Goal: Task Accomplishment & Management: Complete application form

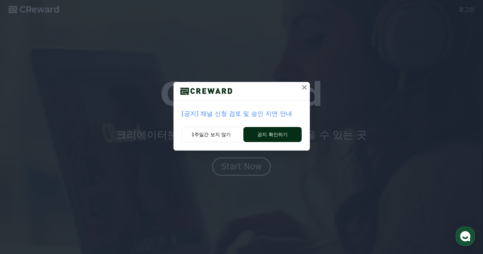
click at [277, 131] on button "공지 확인하기" at bounding box center [272, 134] width 58 height 15
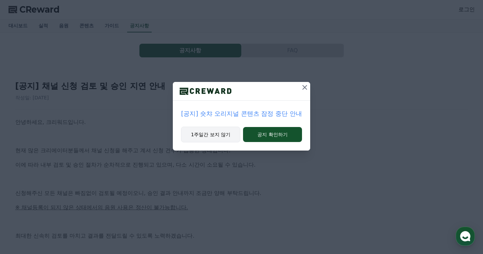
click at [222, 134] on button "1주일간 보지 않기" at bounding box center [210, 134] width 59 height 16
click at [222, 134] on p at bounding box center [241, 136] width 453 height 9
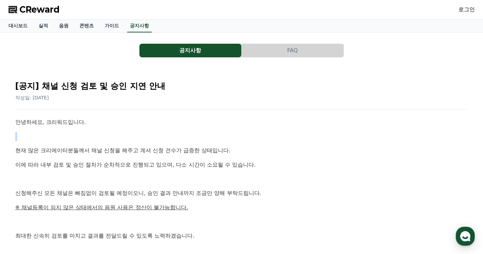
click at [209, 139] on p at bounding box center [241, 136] width 453 height 9
click at [53, 6] on span "CReward" at bounding box center [39, 9] width 40 height 11
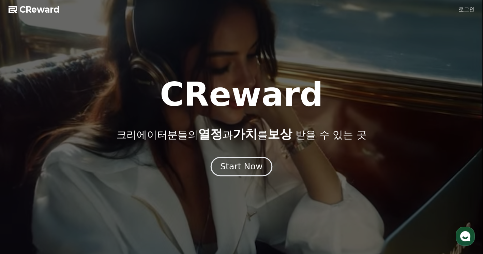
click at [254, 167] on div "Start Now" at bounding box center [241, 167] width 42 height 12
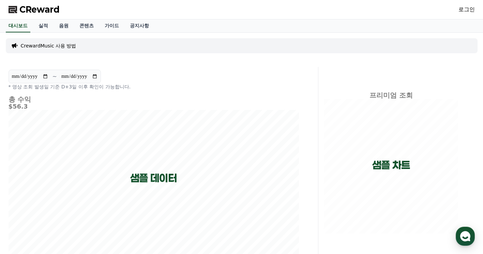
click at [34, 51] on div "CrewardMusic 사용 방법" at bounding box center [242, 45] width 472 height 15
click at [41, 46] on p "CrewardMusic 사용 방법" at bounding box center [49, 45] width 56 height 7
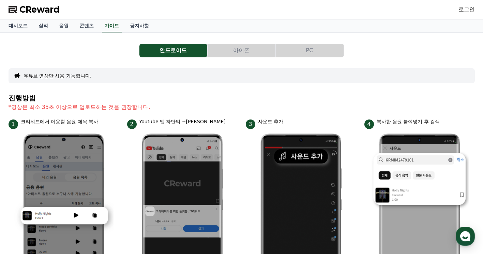
click at [462, 14] on div "로그인" at bounding box center [467, 9] width 16 height 11
click at [465, 10] on link "로그인" at bounding box center [467, 9] width 16 height 8
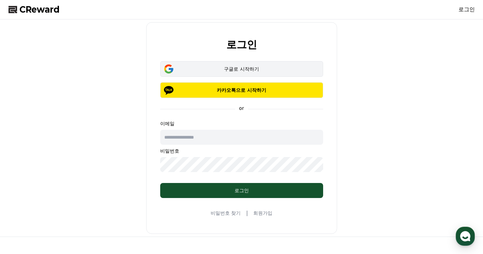
click at [241, 72] on div "구글로 시작하기" at bounding box center [241, 68] width 143 height 7
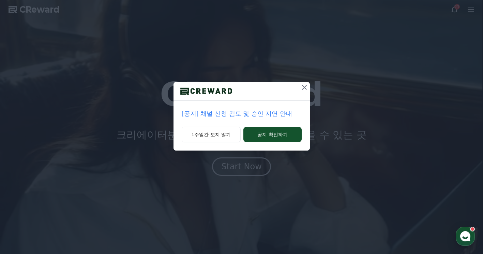
click at [256, 113] on p "[공지] 채널 신청 검토 및 승인 지연 안내" at bounding box center [242, 114] width 120 height 10
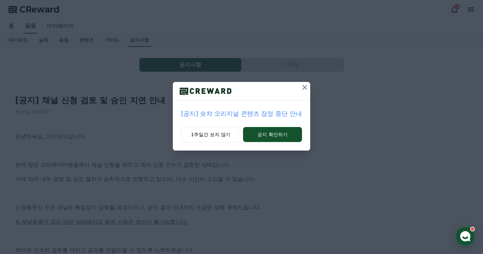
click at [307, 86] on icon at bounding box center [305, 87] width 8 height 8
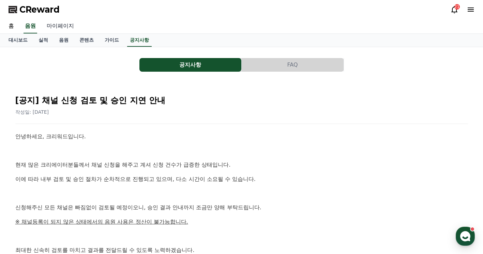
click at [56, 26] on link "마이페이지" at bounding box center [60, 26] width 38 height 14
select select "**********"
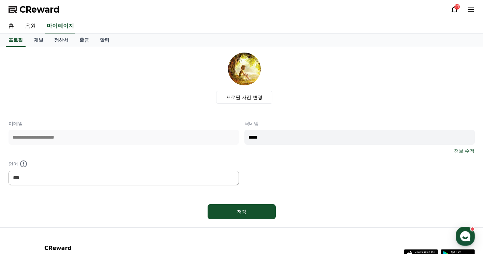
click at [44, 11] on span "CReward" at bounding box center [39, 9] width 40 height 11
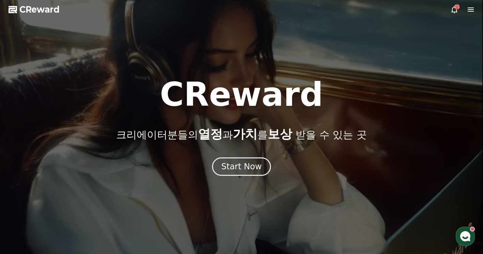
click at [451, 10] on icon at bounding box center [454, 9] width 8 height 8
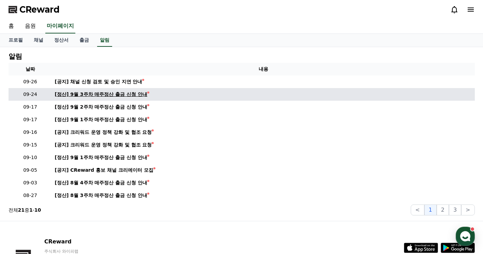
click at [84, 93] on div "[정산] 9월 3주차 매주정산 출금 신청 안내" at bounding box center [101, 94] width 93 height 7
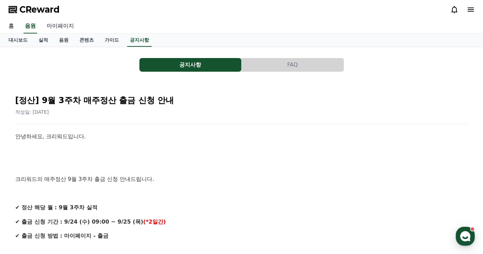
click at [50, 24] on link "마이페이지" at bounding box center [60, 26] width 38 height 14
select select "**********"
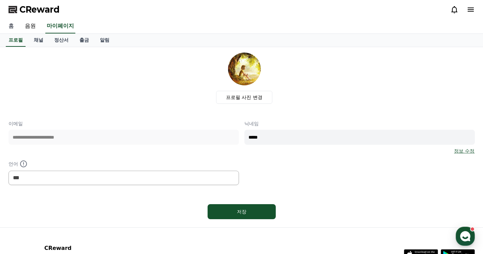
click at [16, 28] on link "홈" at bounding box center [11, 26] width 16 height 14
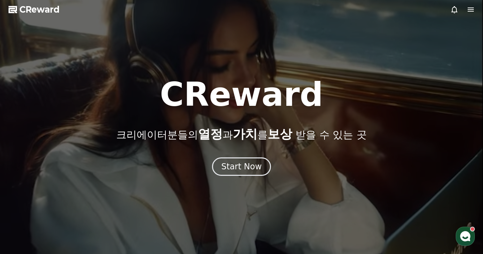
click at [471, 7] on icon at bounding box center [471, 9] width 8 height 8
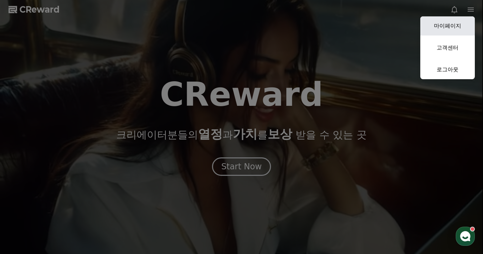
click at [459, 24] on link "마이페이지" at bounding box center [447, 25] width 55 height 19
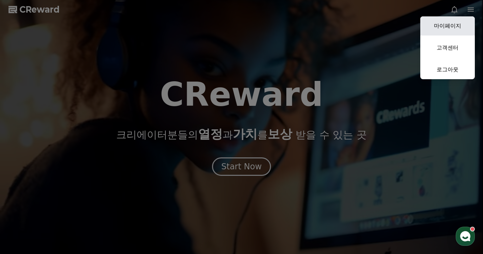
select select "**********"
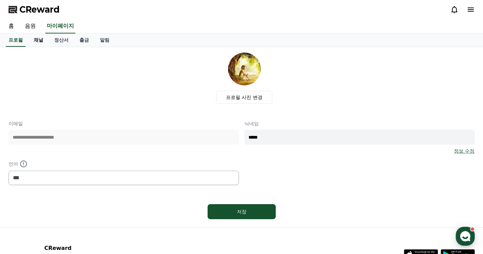
click at [40, 42] on link "채널" at bounding box center [38, 40] width 20 height 13
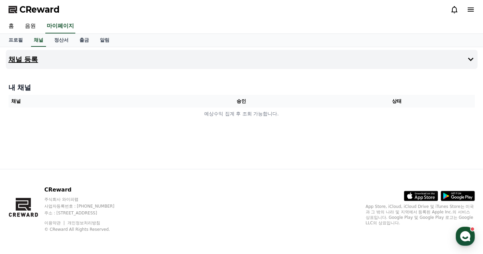
click at [59, 61] on button "채널 등록" at bounding box center [242, 59] width 472 height 19
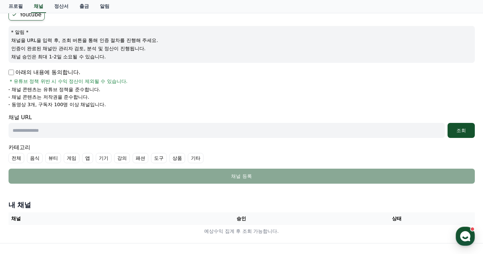
scroll to position [34, 0]
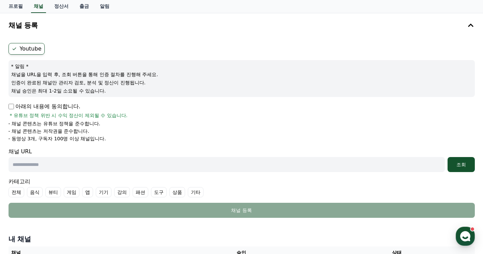
click at [62, 167] on input "text" at bounding box center [227, 164] width 436 height 15
paste input "**********"
type input "**********"
click at [453, 167] on div "조회" at bounding box center [461, 164] width 22 height 7
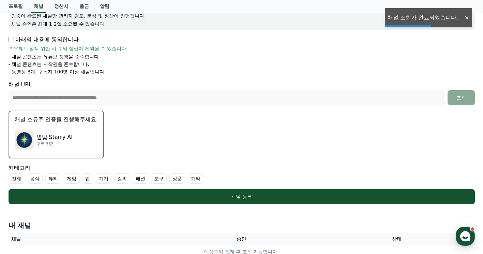
scroll to position [102, 0]
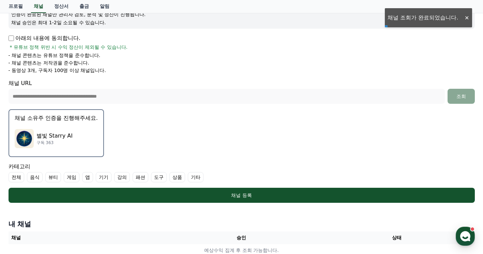
click at [72, 130] on div "별빛 Starry AI 구독 363" at bounding box center [56, 138] width 83 height 27
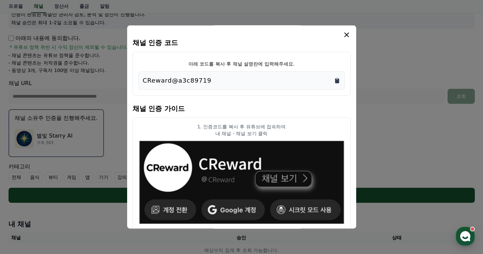
click at [337, 81] on icon "Copy to clipboard" at bounding box center [337, 80] width 4 height 5
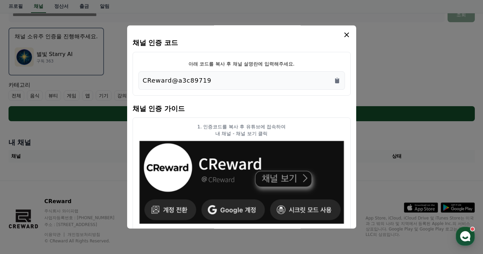
scroll to position [59, 0]
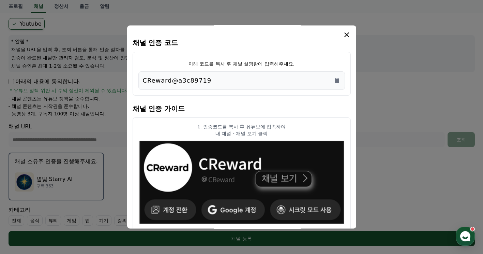
click at [347, 36] on icon "modal" at bounding box center [347, 35] width 8 height 8
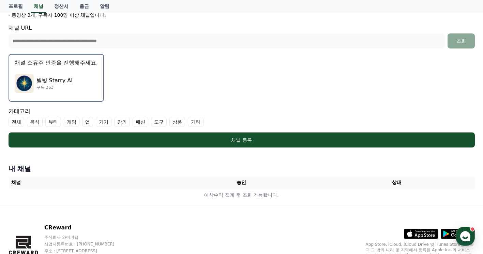
scroll to position [170, 0]
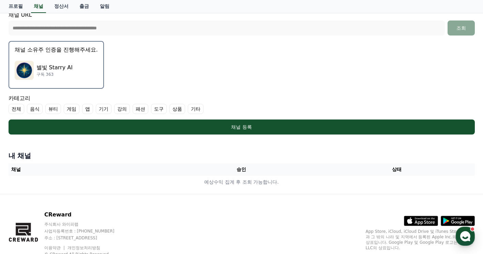
click at [15, 107] on label "전체" at bounding box center [17, 109] width 16 height 10
click at [15, 107] on icon at bounding box center [14, 108] width 5 height 5
click at [193, 109] on label "기타" at bounding box center [196, 109] width 16 height 10
click at [18, 108] on label "전체" at bounding box center [17, 109] width 16 height 10
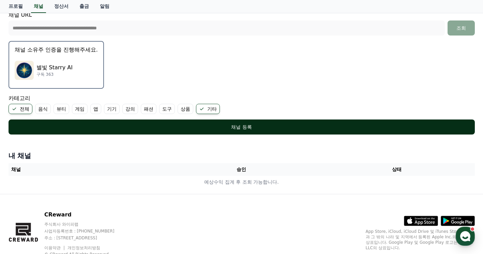
click at [152, 131] on button "채널 등록" at bounding box center [242, 126] width 466 height 15
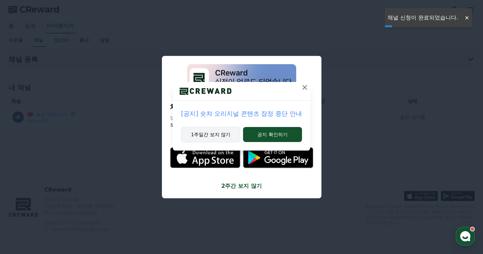
click at [219, 128] on button "1주일간 보지 않기" at bounding box center [210, 134] width 59 height 16
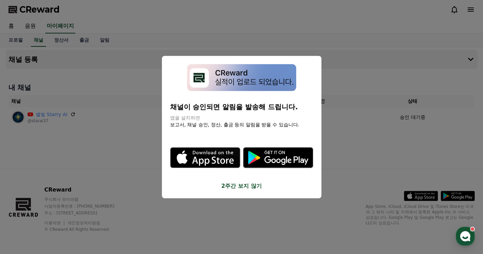
click at [250, 185] on button "2주간 보지 않기" at bounding box center [241, 185] width 143 height 8
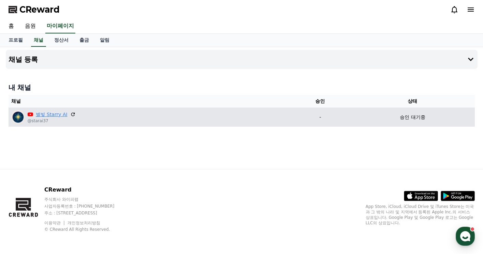
click at [55, 116] on link "별빛 Starry AI" at bounding box center [52, 114] width 32 height 7
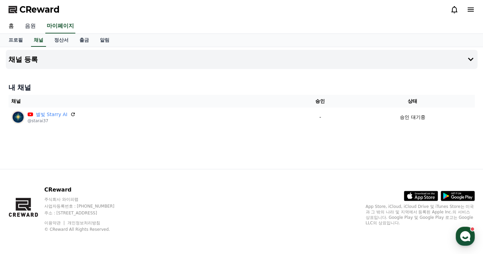
click at [32, 24] on link "음원" at bounding box center [30, 26] width 22 height 14
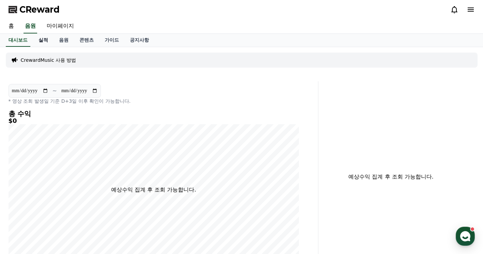
click at [45, 38] on link "실적" at bounding box center [43, 40] width 20 height 13
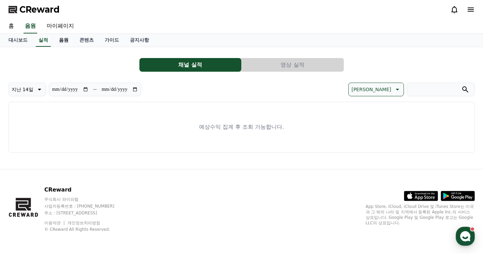
click at [65, 40] on link "음원" at bounding box center [64, 40] width 20 height 13
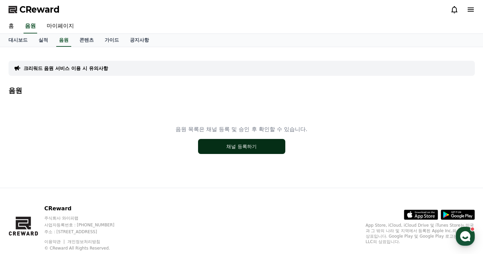
click at [246, 146] on button "채널 등록하기" at bounding box center [241, 146] width 87 height 15
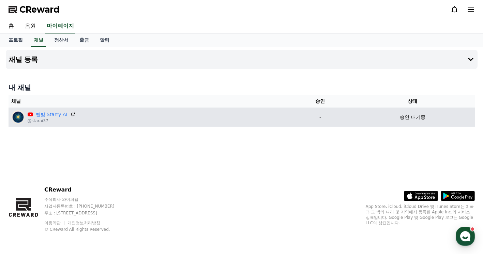
click at [207, 119] on div "별빛 Starry AI @starai37" at bounding box center [149, 117] width 276 height 14
click at [199, 120] on div "별빛 Starry AI @starai37" at bounding box center [149, 117] width 276 height 14
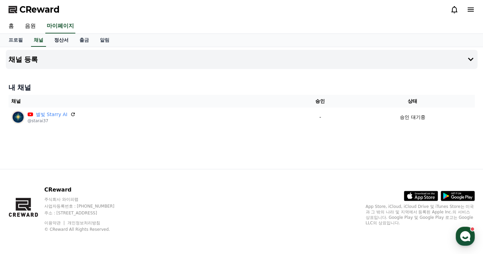
click at [57, 41] on link "정산서" at bounding box center [61, 40] width 25 height 13
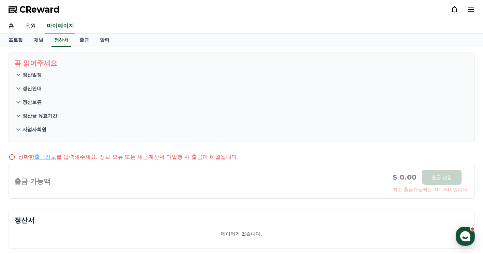
click at [89, 32] on div "홈 음원 마이페이지" at bounding box center [241, 26] width 477 height 14
click at [87, 43] on link "출금" at bounding box center [84, 40] width 20 height 13
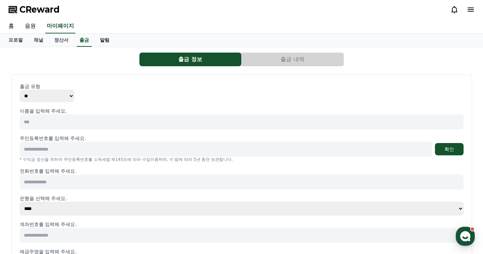
click at [103, 45] on link "알림" at bounding box center [104, 40] width 20 height 13
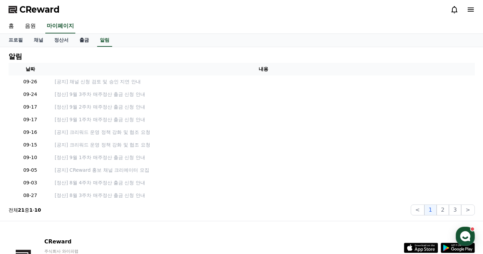
click at [84, 41] on link "출금" at bounding box center [84, 40] width 20 height 13
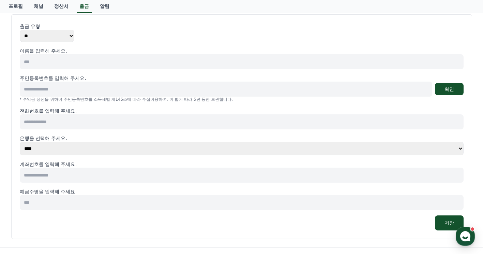
scroll to position [68, 0]
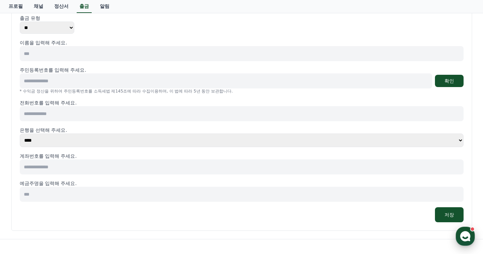
click at [465, 235] on use "button" at bounding box center [465, 236] width 10 height 10
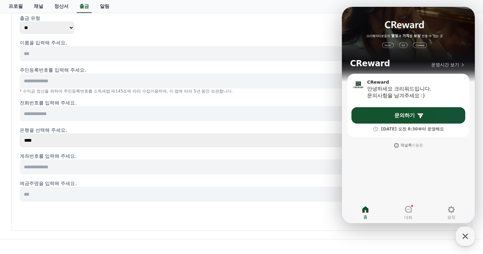
click at [272, 205] on div "이름을 입력해 주세요. 주민등록번호를 입력해 주세요. 확인 * 수익금 정산을 위하여 주민등록번호를 소득세법 제145조에 따라 수집이용하며, 이…" at bounding box center [242, 130] width 444 height 183
click at [105, 222] on div "저장" at bounding box center [242, 214] width 444 height 15
click at [411, 209] on icon at bounding box center [408, 209] width 8 height 8
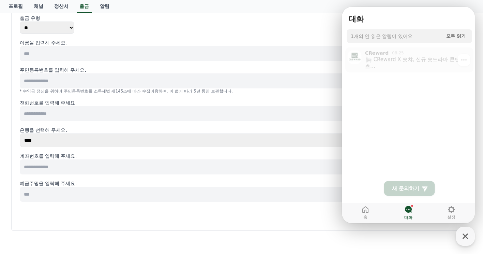
click at [417, 54] on div "CReward 08-25" at bounding box center [413, 51] width 97 height 6
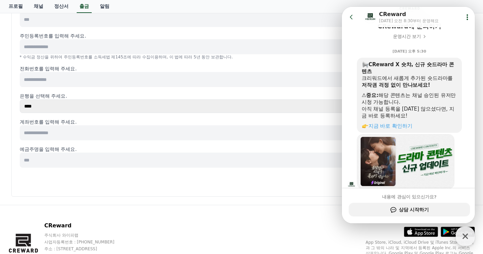
scroll to position [49, 0]
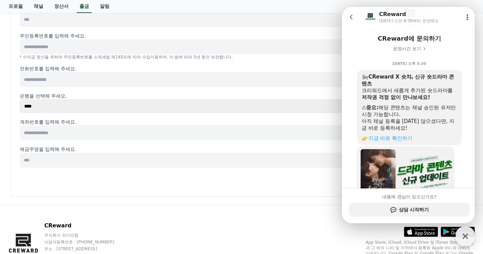
click at [353, 13] on button "Go to previous page" at bounding box center [354, 17] width 18 height 14
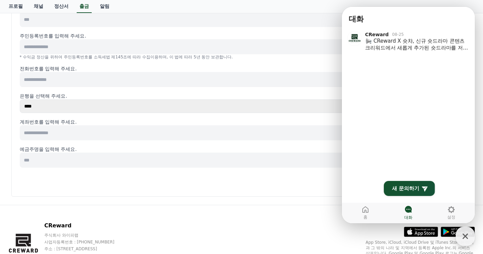
click at [285, 203] on div "출금 정보 출금 내역 출금 유형 ** *** 이름을 입력해 주세요. 주민등록번호를 입력해 주세요. 확인 * 수익금 정산을 위하여 주민등록번호를…" at bounding box center [241, 75] width 477 height 260
click at [367, 209] on icon at bounding box center [365, 209] width 8 height 8
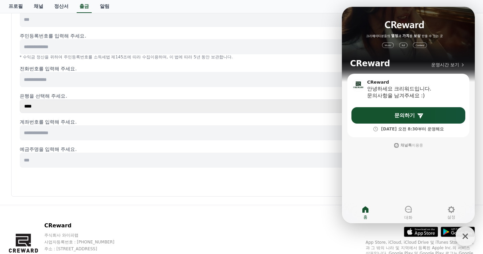
click at [295, 205] on div "CReward 주식회사 와이피랩 사업자등록번호 : 655-81-03655 주소 : 경기도 김포시 양촌읍 양곡로 495, 3층 305-비이16호…" at bounding box center [241, 247] width 477 height 85
click at [461, 238] on icon "button" at bounding box center [465, 236] width 12 height 12
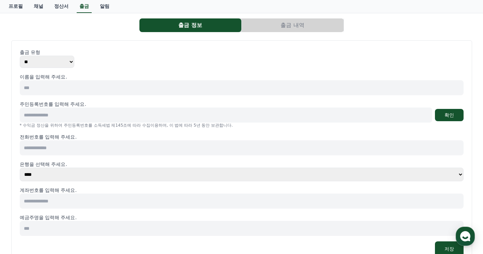
scroll to position [0, 0]
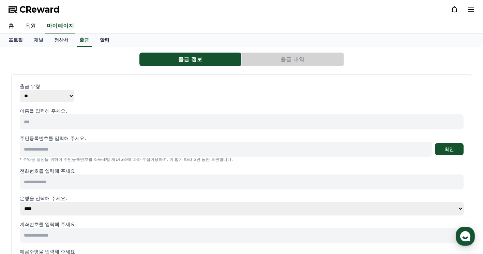
click at [104, 39] on link "알림" at bounding box center [104, 40] width 20 height 13
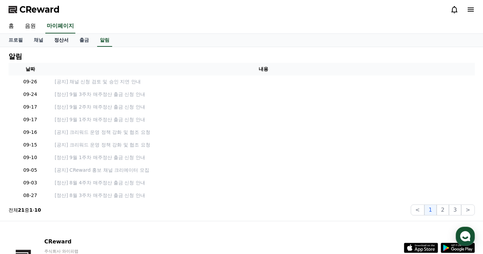
click at [60, 37] on link "정산서" at bounding box center [61, 40] width 25 height 13
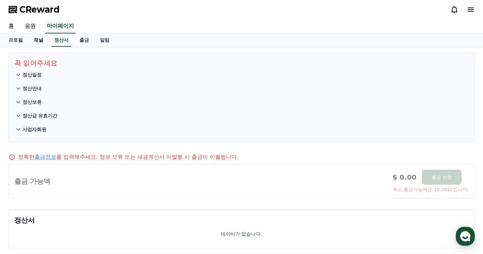
click at [33, 38] on link "채널" at bounding box center [38, 40] width 20 height 13
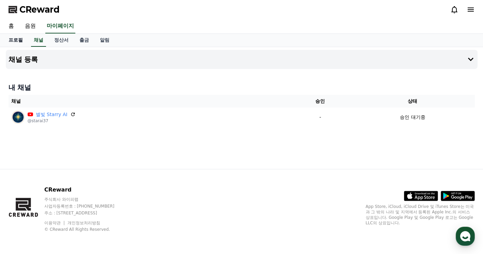
click at [17, 38] on link "프로필" at bounding box center [15, 40] width 25 height 13
click at [32, 23] on link "음원" at bounding box center [30, 26] width 22 height 14
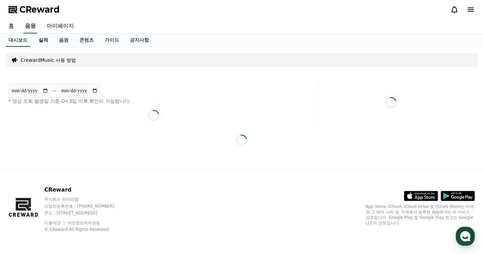
click at [40, 41] on link "실적" at bounding box center [43, 40] width 20 height 13
click at [24, 42] on link "대시보드" at bounding box center [18, 40] width 30 height 13
click at [11, 24] on link "홈" at bounding box center [11, 26] width 16 height 14
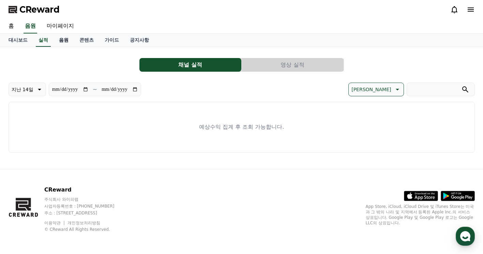
click at [58, 36] on link "음원" at bounding box center [64, 40] width 20 height 13
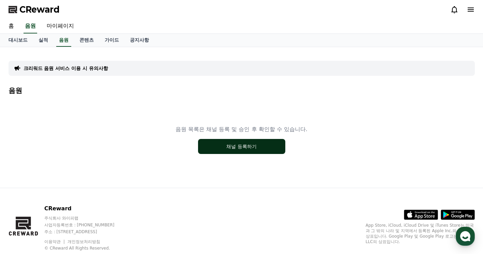
click at [213, 146] on button "채널 등록하기" at bounding box center [241, 146] width 87 height 15
